Goal: Information Seeking & Learning: Learn about a topic

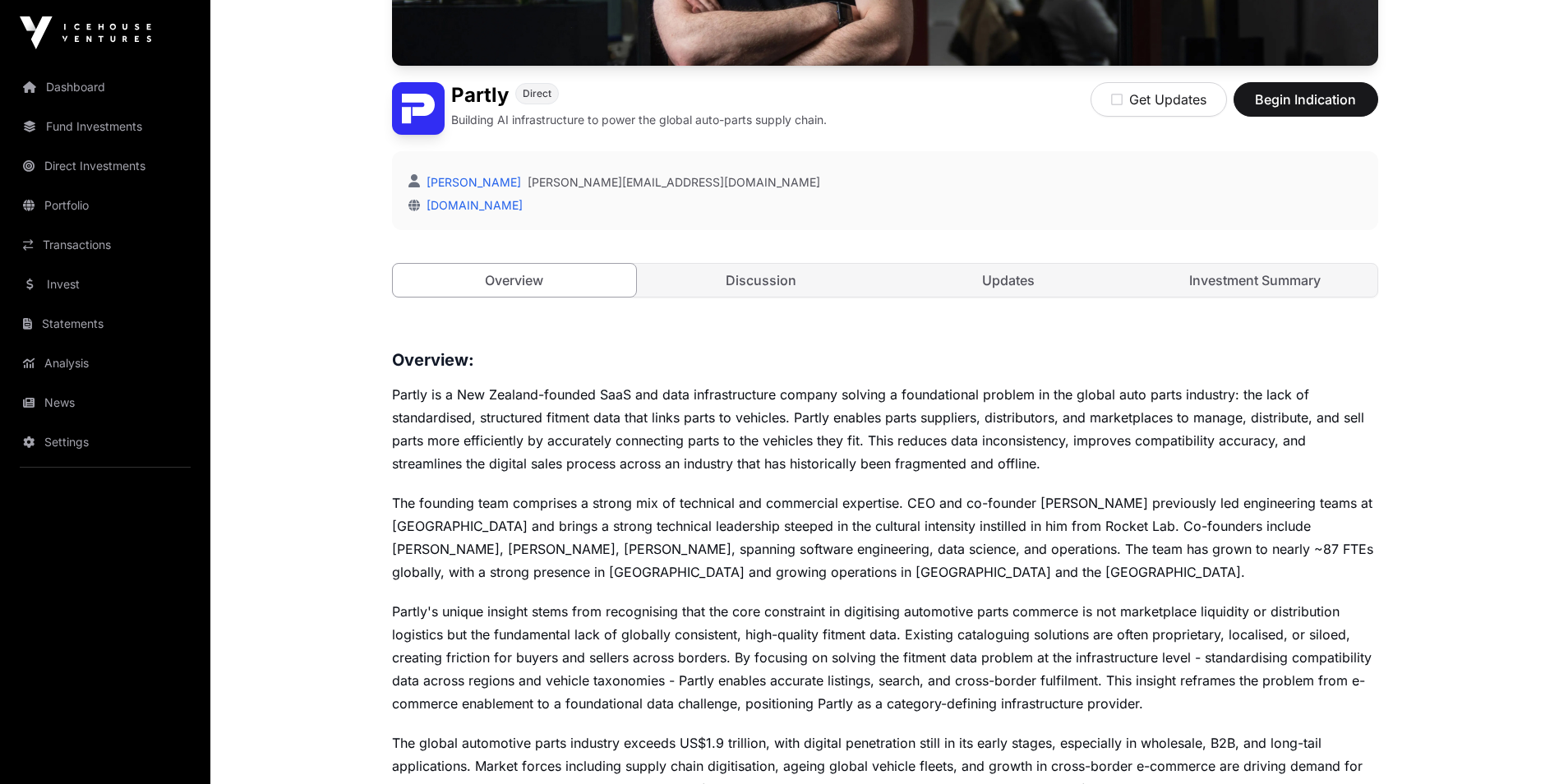
scroll to position [391, 0]
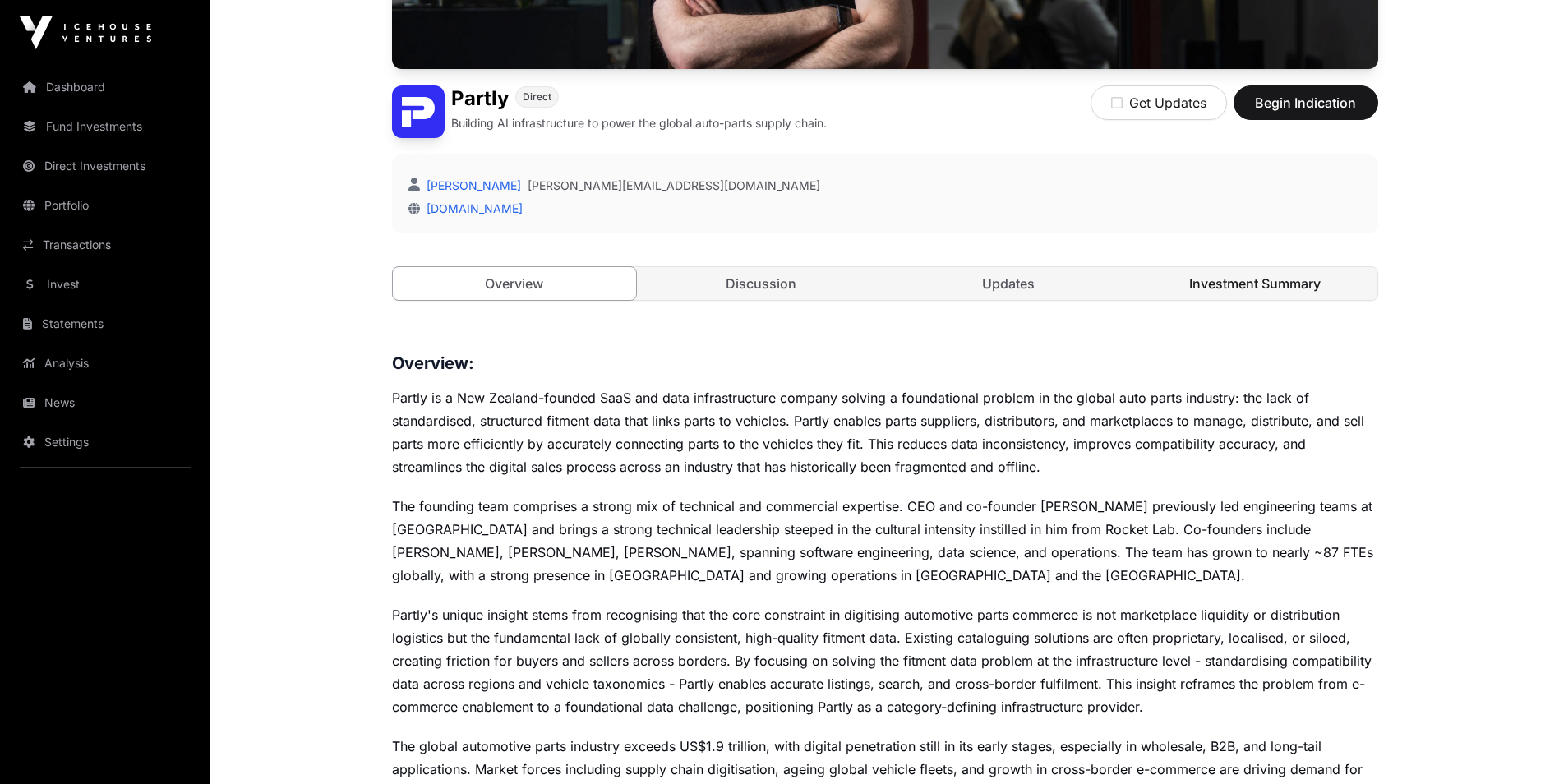
click at [1242, 279] on link "Investment Summary" at bounding box center [1255, 283] width 244 height 33
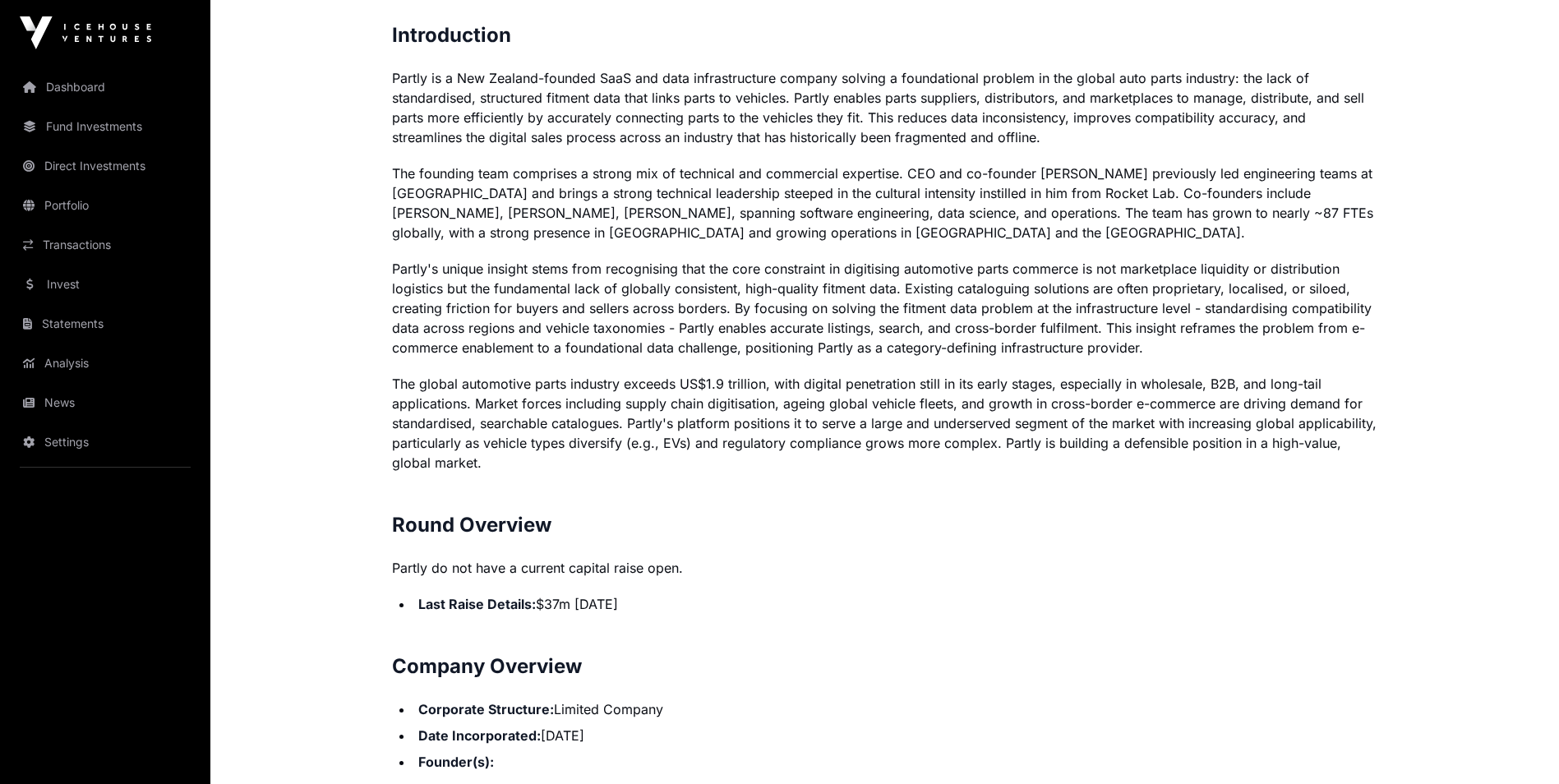
scroll to position [1220, 0]
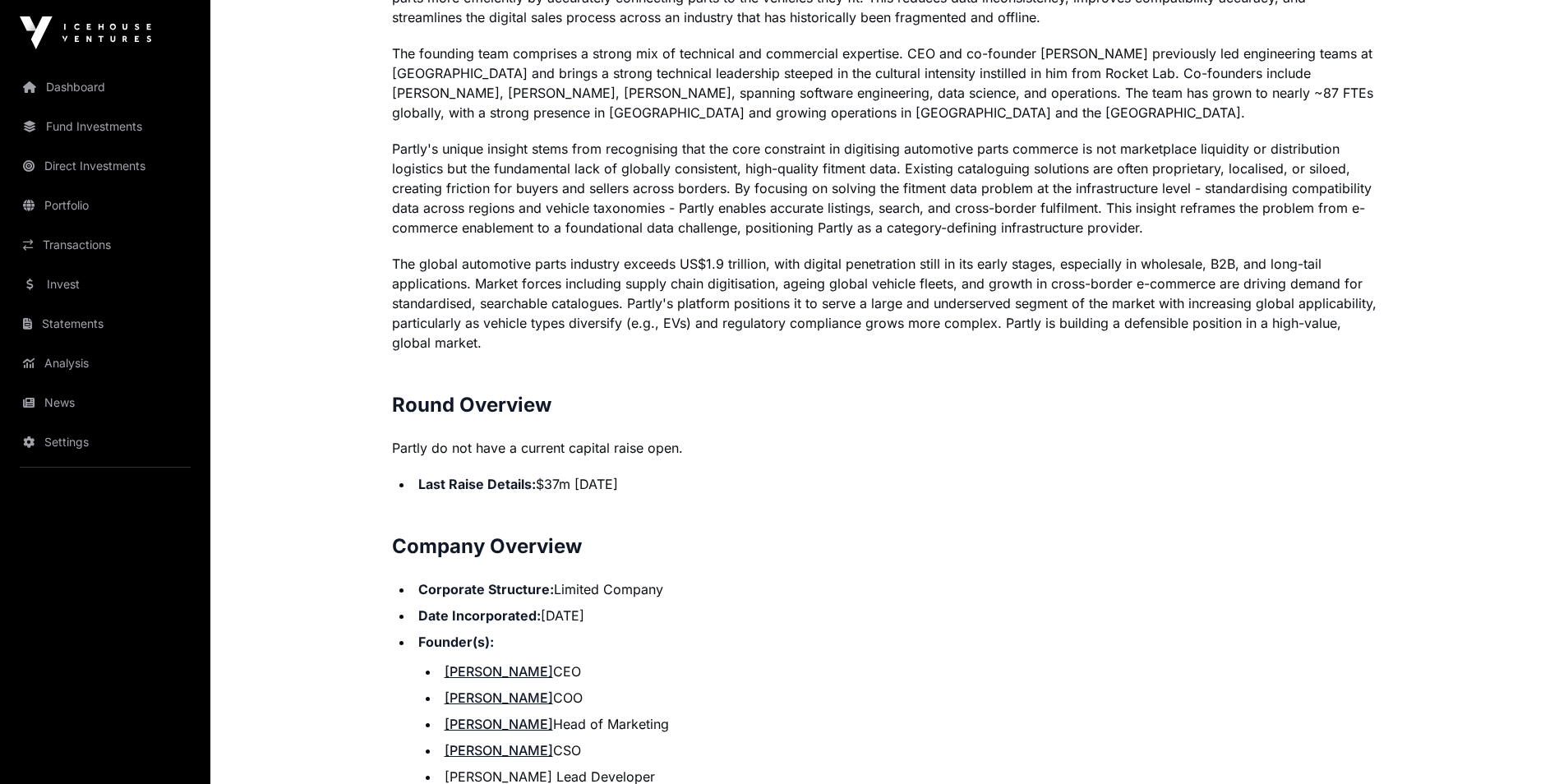
drag, startPoint x: 437, startPoint y: 485, endPoint x: 676, endPoint y: 488, distance: 239.0
click at [676, 488] on li "Last Raise Details: $37m [DATE]" at bounding box center [896, 484] width 965 height 19
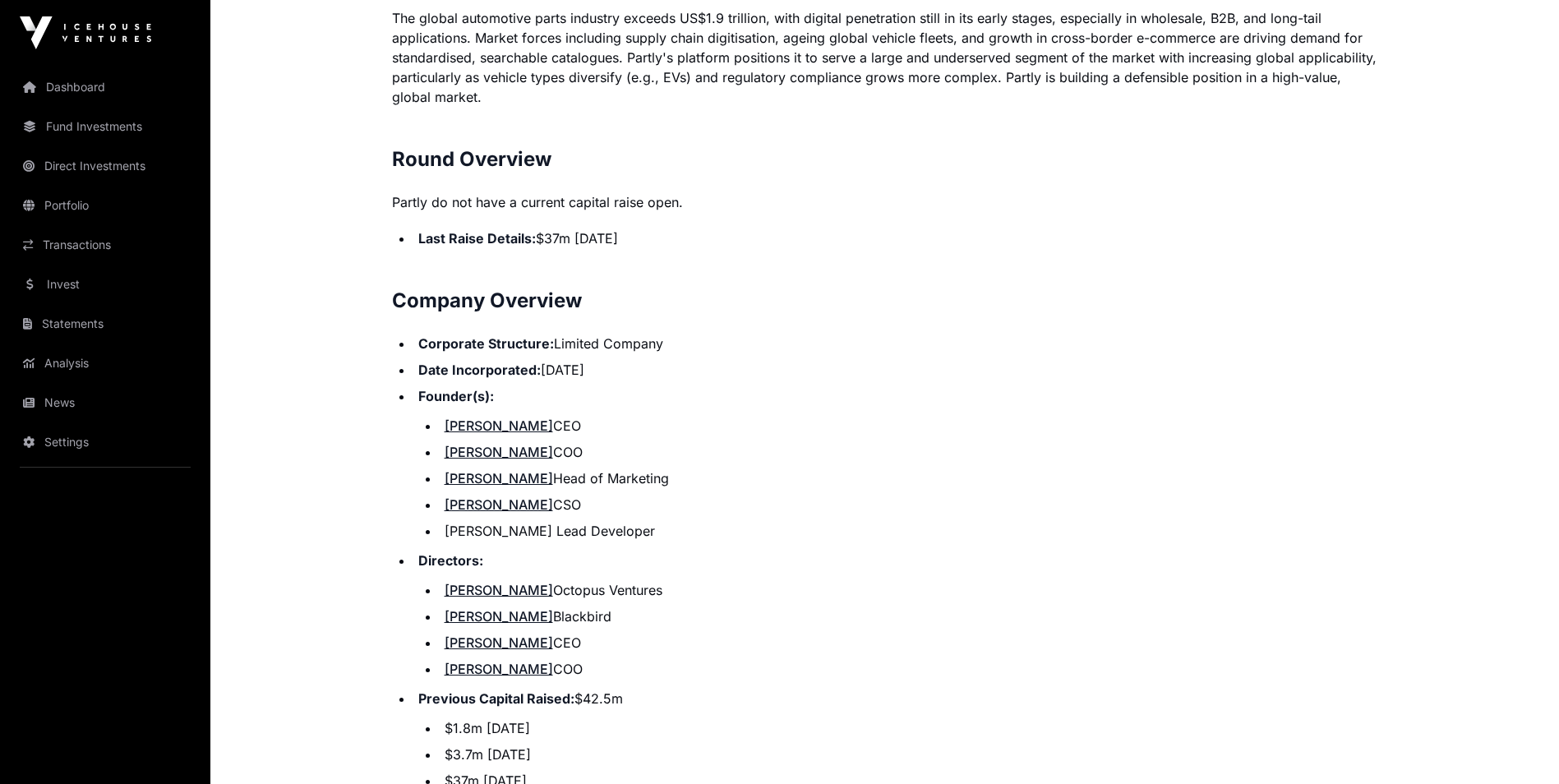
scroll to position [1467, 0]
click at [557, 243] on li "Last Raise Details: $37m [DATE]" at bounding box center [896, 237] width 965 height 19
drag, startPoint x: 543, startPoint y: 233, endPoint x: 675, endPoint y: 241, distance: 132.2
click at [675, 241] on li "Last Raise Details: $37m [DATE]" at bounding box center [896, 237] width 965 height 19
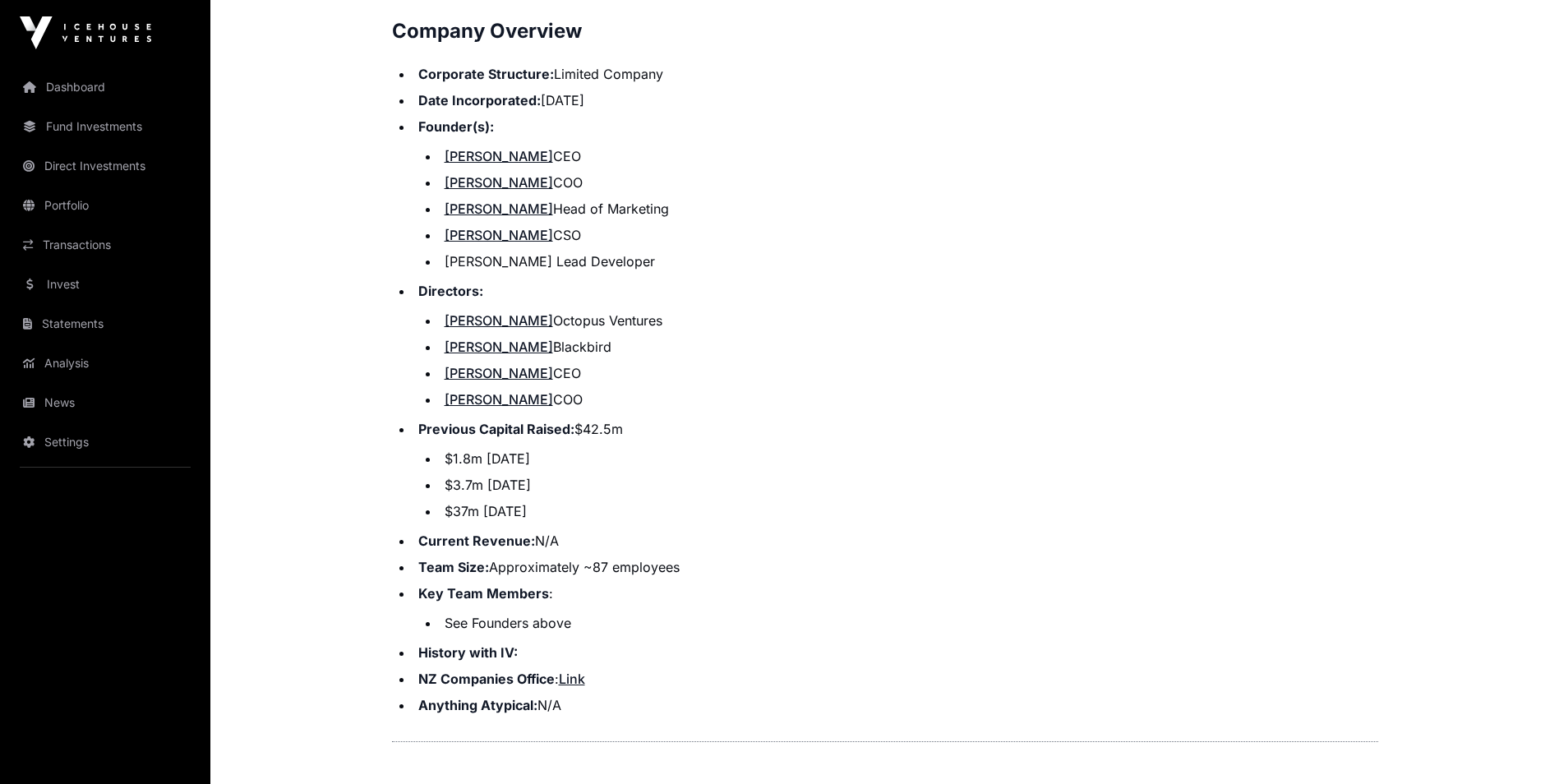
scroll to position [1743, 0]
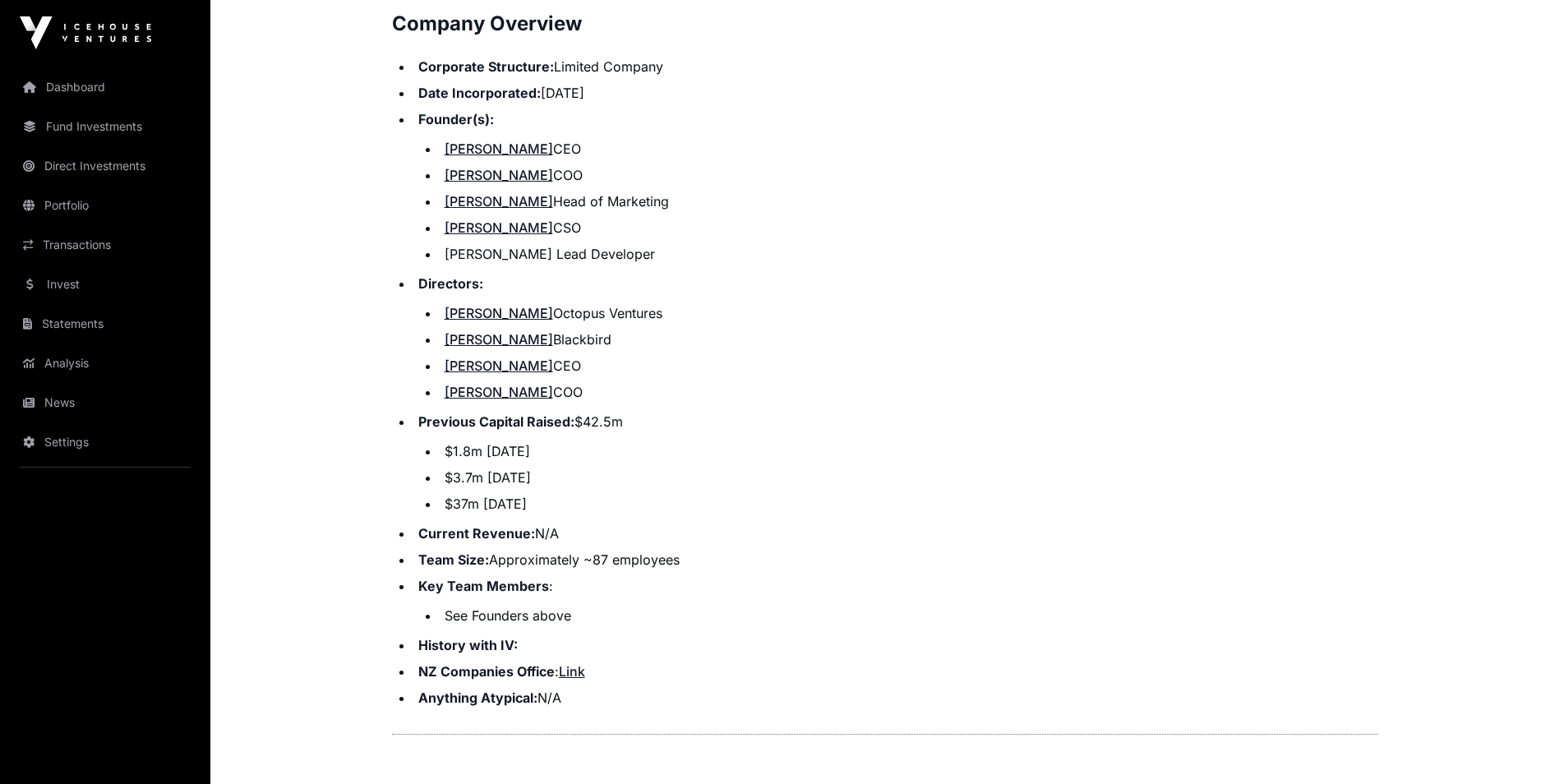
click at [507, 310] on link "[PERSON_NAME]" at bounding box center [499, 313] width 108 height 17
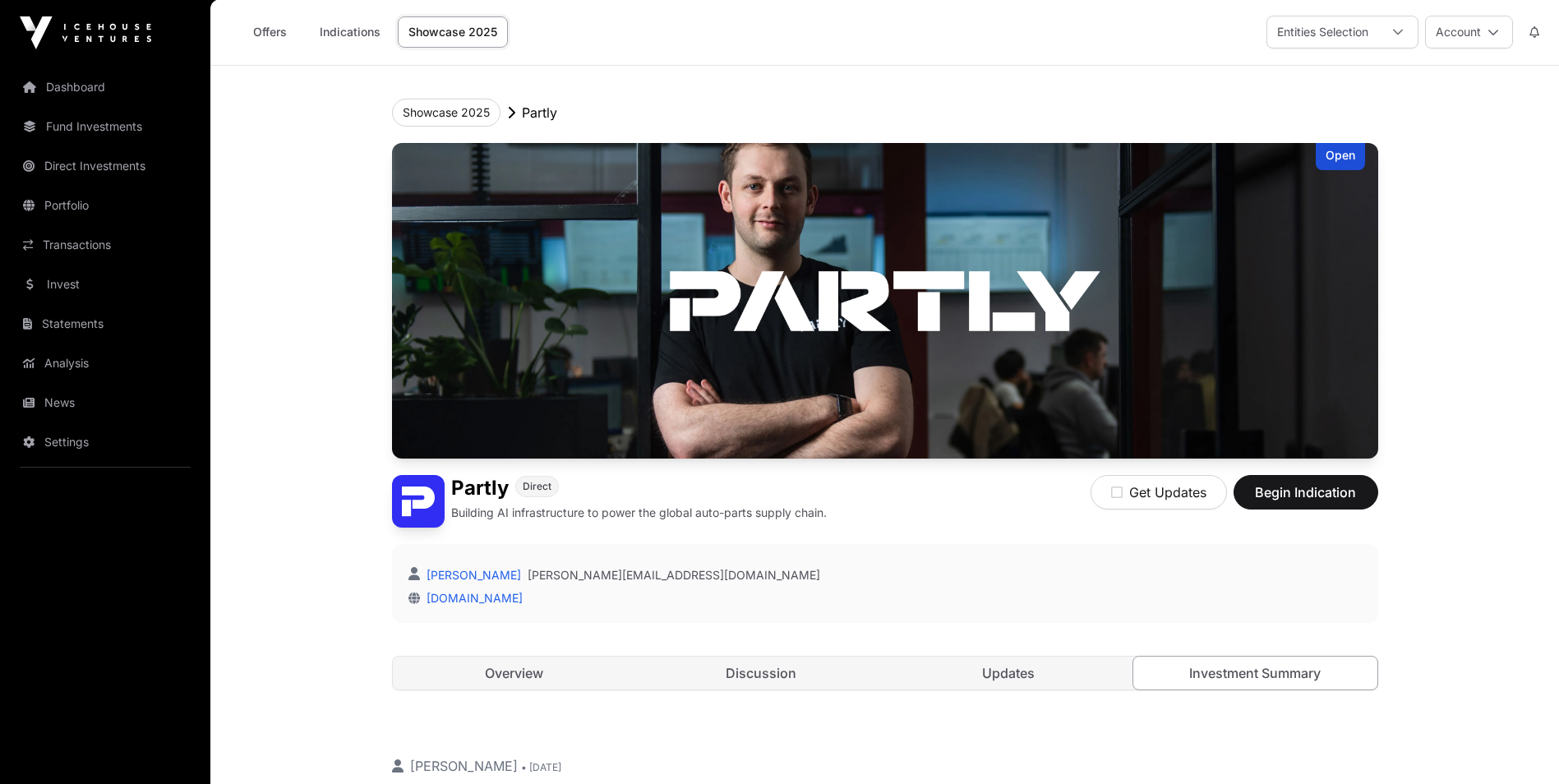
scroll to position [0, 0]
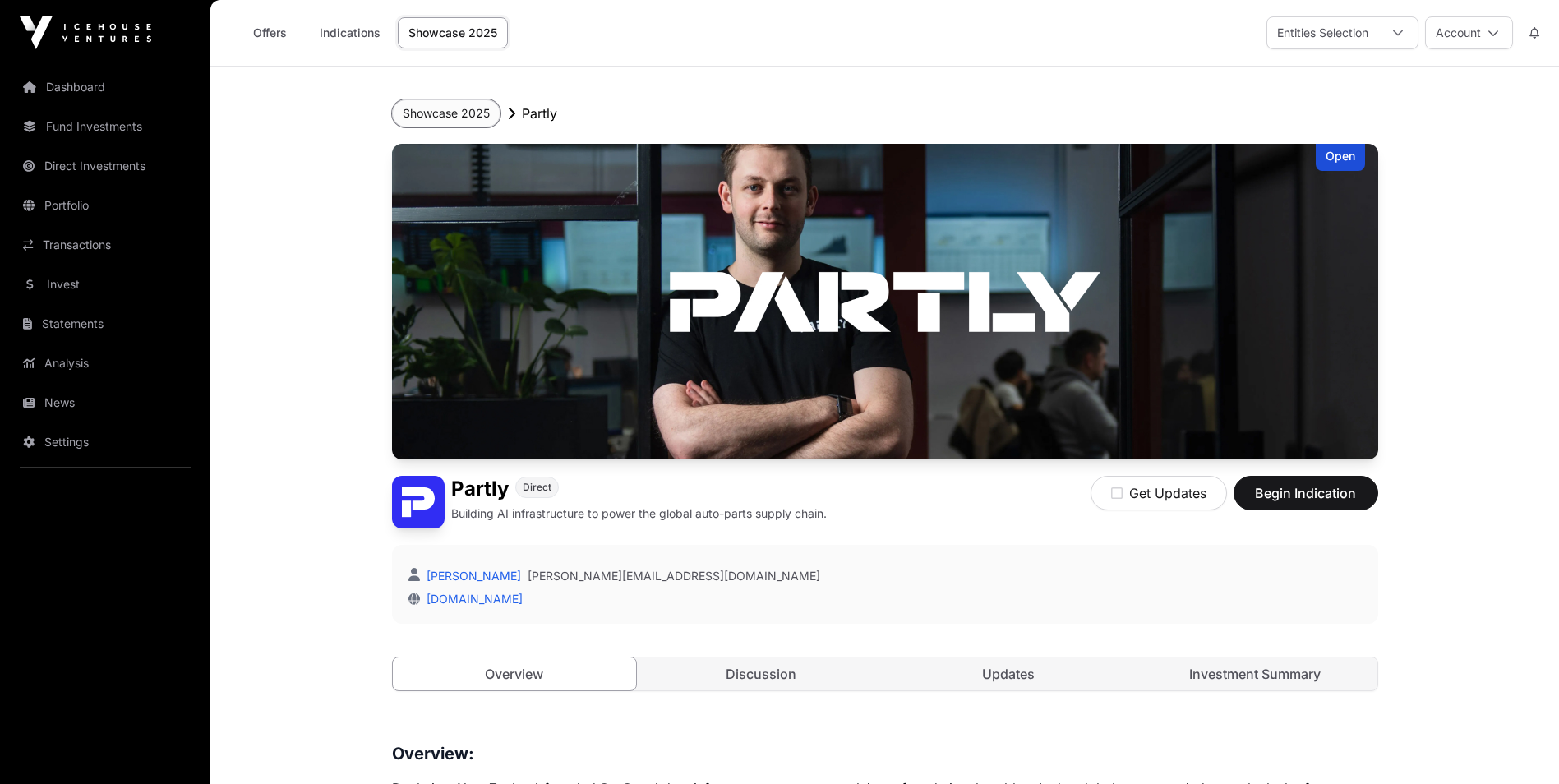
drag, startPoint x: 448, startPoint y: 113, endPoint x: 453, endPoint y: 120, distance: 8.6
click at [448, 113] on button "Showcase 2025" at bounding box center [446, 113] width 108 height 28
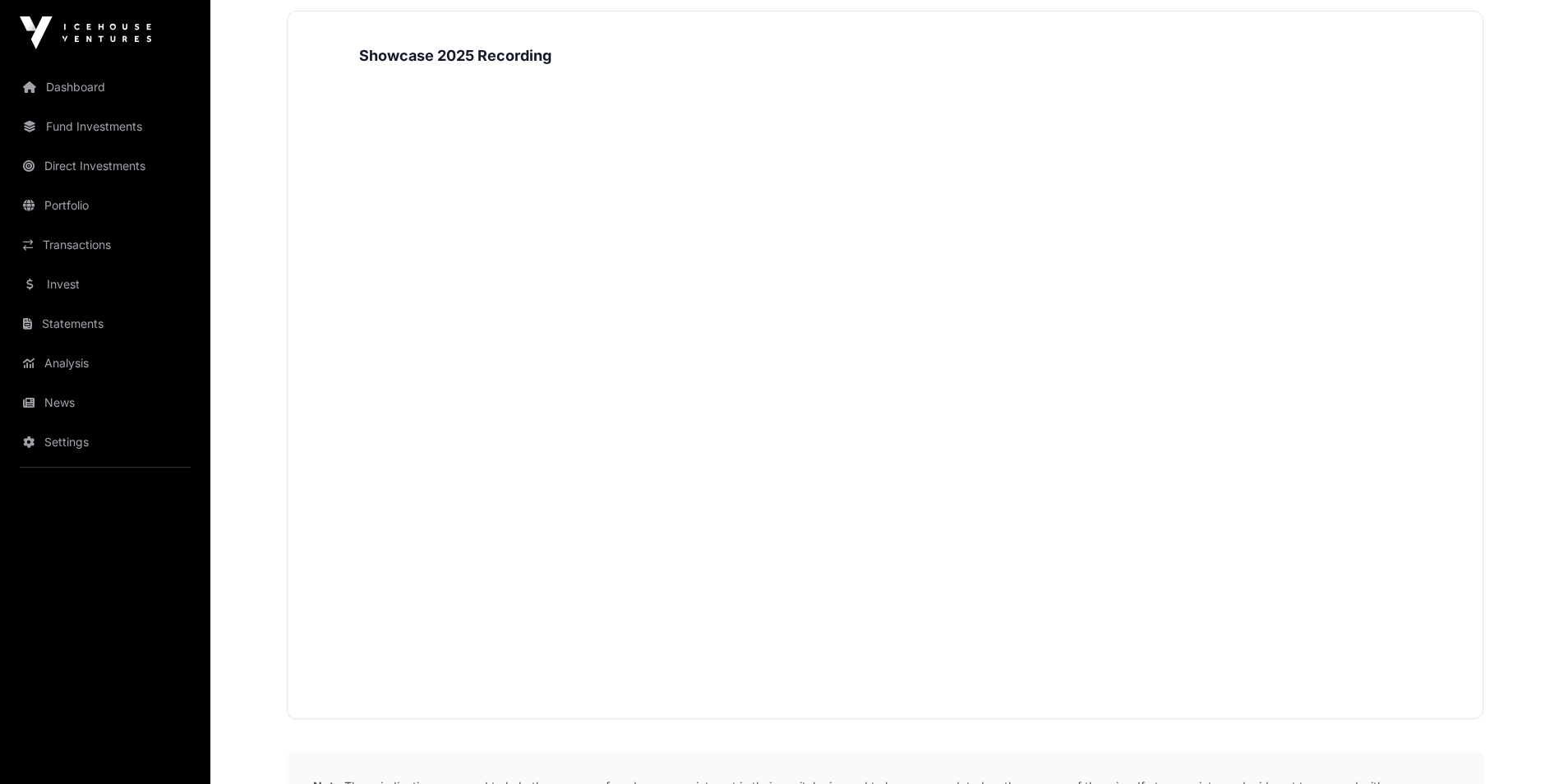
scroll to position [1992, 0]
